Goal: Find contact information: Find contact information

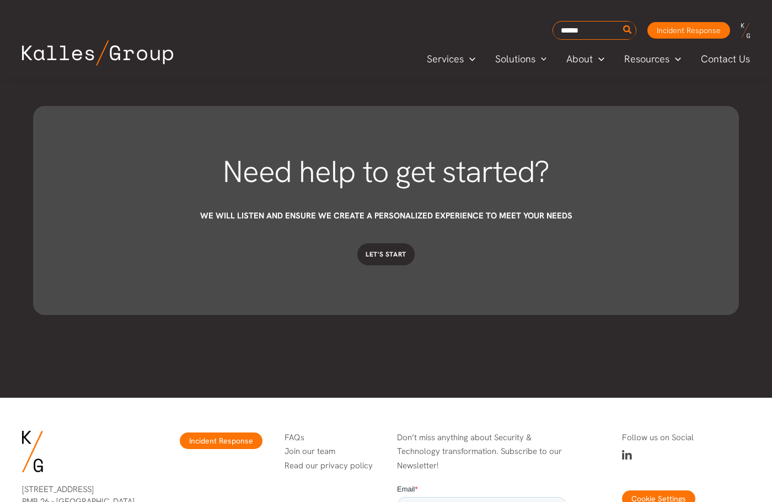
scroll to position [3396, 0]
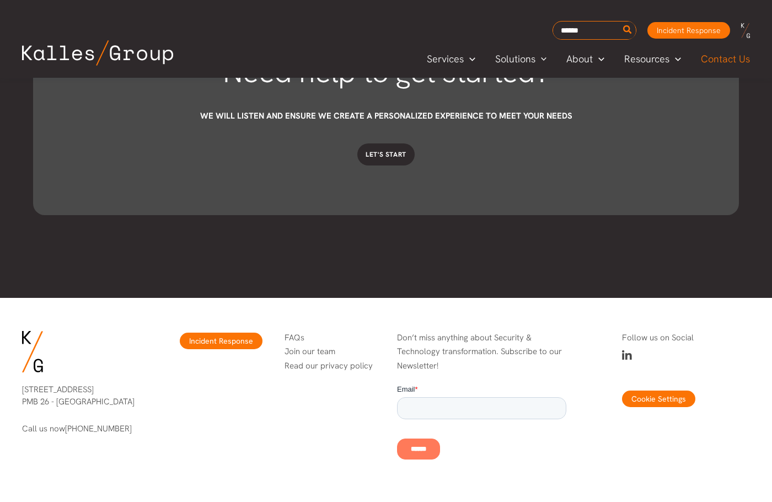
click at [722, 58] on span "Contact Us" at bounding box center [725, 59] width 49 height 17
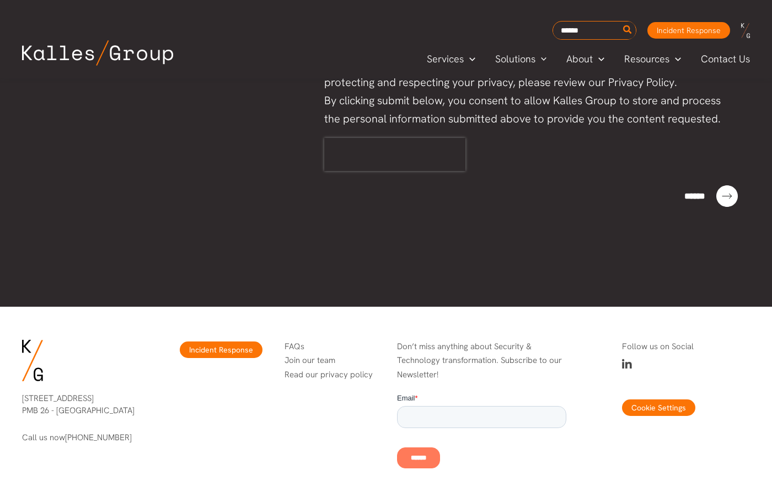
scroll to position [714, 0]
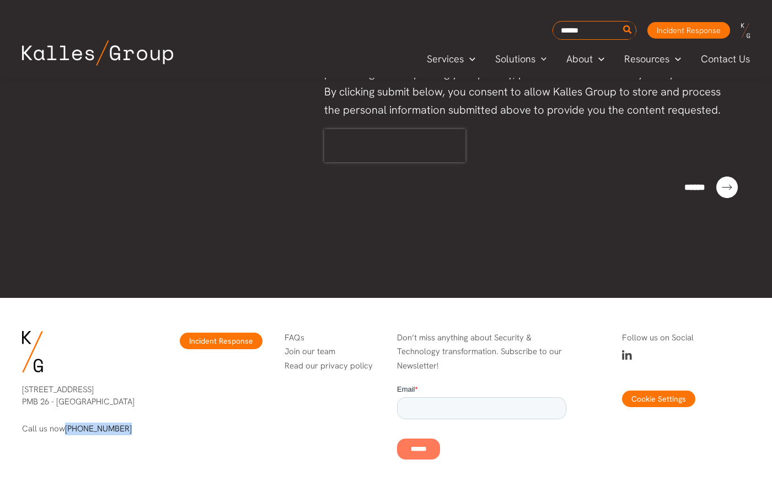
drag, startPoint x: 125, startPoint y: 431, endPoint x: 63, endPoint y: 433, distance: 61.8
click at [63, 433] on p "Call us now (206) 395-9925" at bounding box center [86, 428] width 128 height 13
copy p "[PHONE_NUMBER]"
click at [586, 85] on span "Our Approach" at bounding box center [599, 85] width 62 height 13
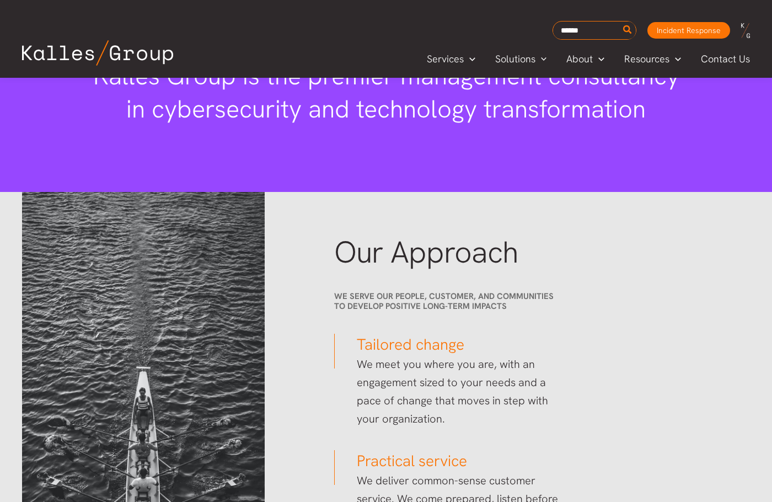
scroll to position [1466, 0]
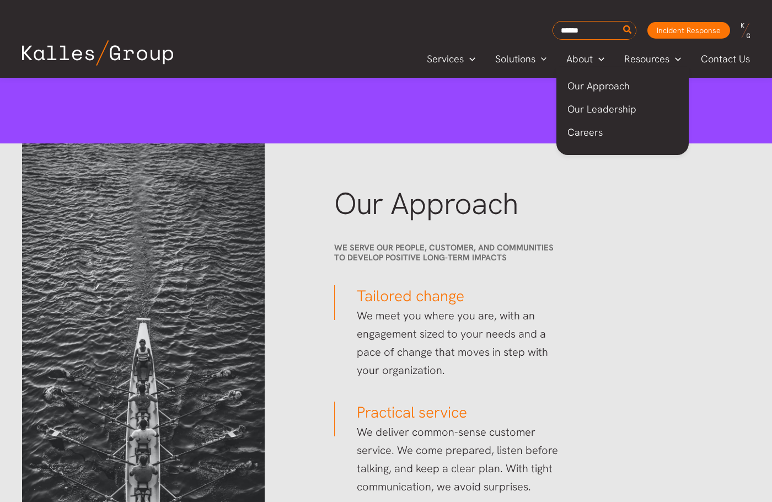
click at [585, 78] on link "Our Approach" at bounding box center [623, 85] width 132 height 23
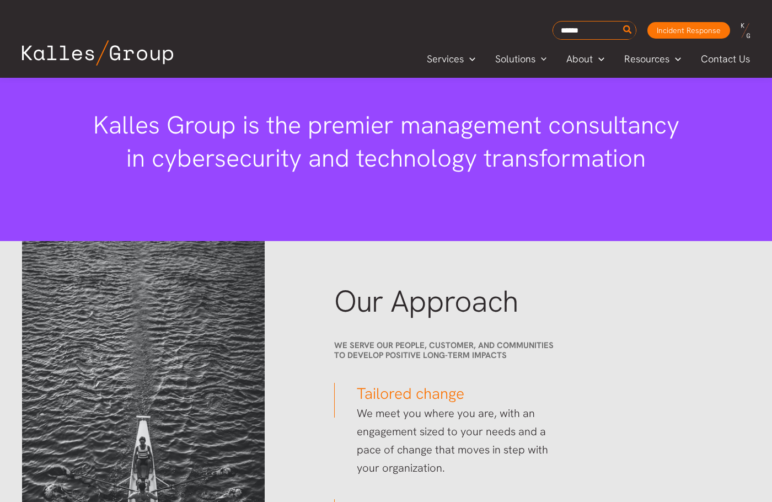
scroll to position [1358, 0]
